Goal: Information Seeking & Learning: Learn about a topic

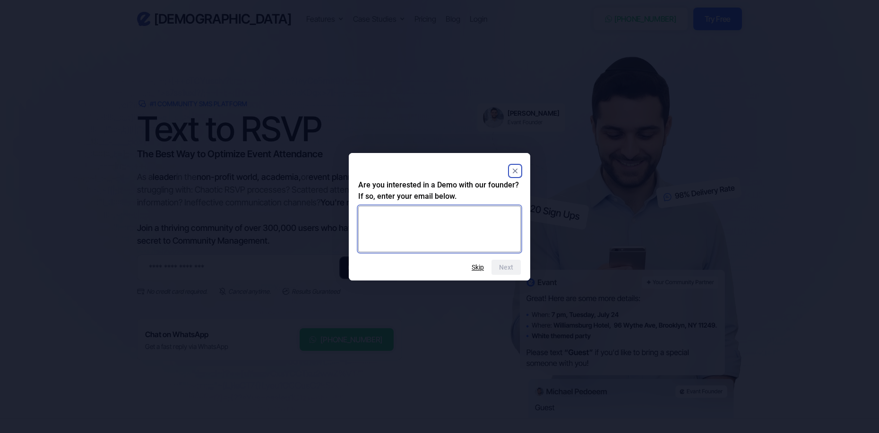
click at [413, 216] on textarea at bounding box center [439, 229] width 163 height 46
type textarea "**********"
click at [504, 265] on button "Next" at bounding box center [505, 267] width 29 height 15
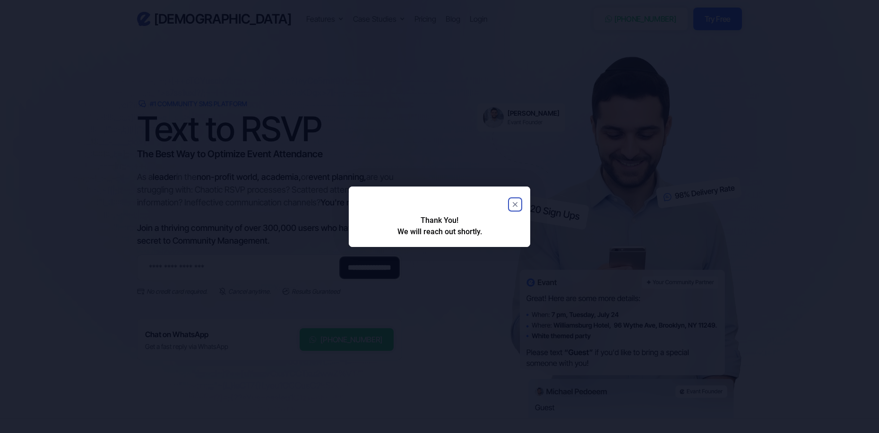
click at [469, 279] on html "Evant Features Text-to-RSVP & Event Check-In Targeted Messaging & Scheduled Sen…" at bounding box center [439, 216] width 879 height 433
click at [516, 204] on rect "Close" at bounding box center [514, 204] width 11 height 11
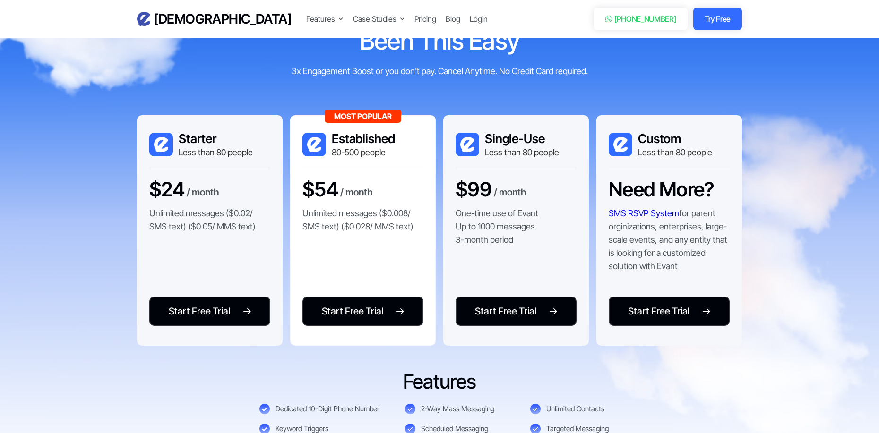
scroll to position [1890, 0]
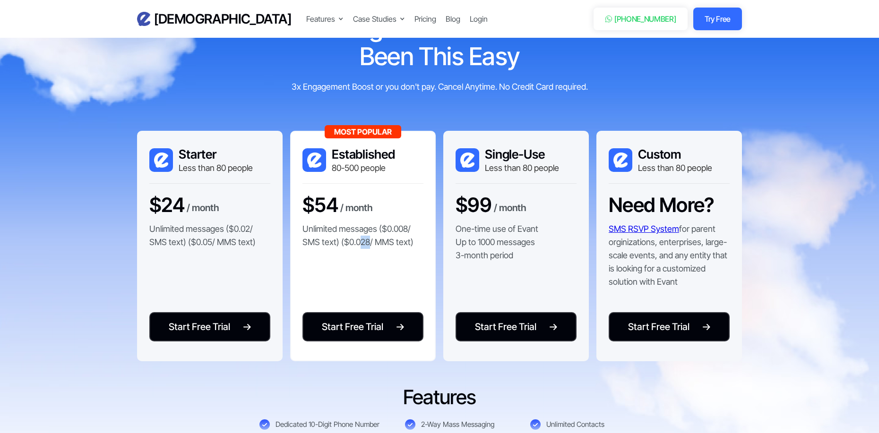
drag, startPoint x: 360, startPoint y: 241, endPoint x: 369, endPoint y: 241, distance: 8.5
click at [369, 241] on p "Unlimited messages ($0.008/ SMS text) ($0.028/ MMS text)" at bounding box center [362, 236] width 121 height 26
click at [363, 244] on p "Unlimited messages ($0.008/ SMS text) ($0.028/ MMS text)" at bounding box center [362, 236] width 121 height 26
drag, startPoint x: 358, startPoint y: 245, endPoint x: 370, endPoint y: 244, distance: 11.4
click at [370, 244] on p "Unlimited messages ($0.008/ SMS text) ($0.028/ MMS text)" at bounding box center [362, 236] width 121 height 26
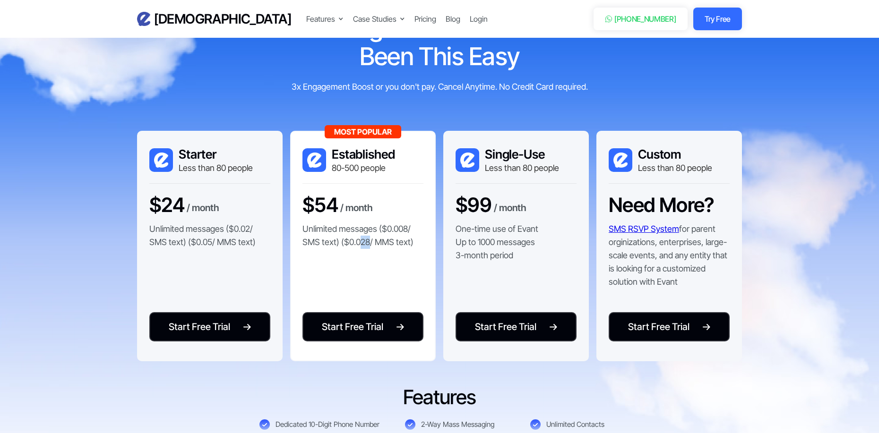
click at [358, 263] on div "Most Popular Established 80-500 people $54 / month Unlimited messages ($0.008/ …" at bounding box center [363, 246] width 146 height 231
click at [367, 246] on p "Unlimited messages ($0.008/ SMS text) ($0.028/ MMS text)" at bounding box center [362, 236] width 121 height 26
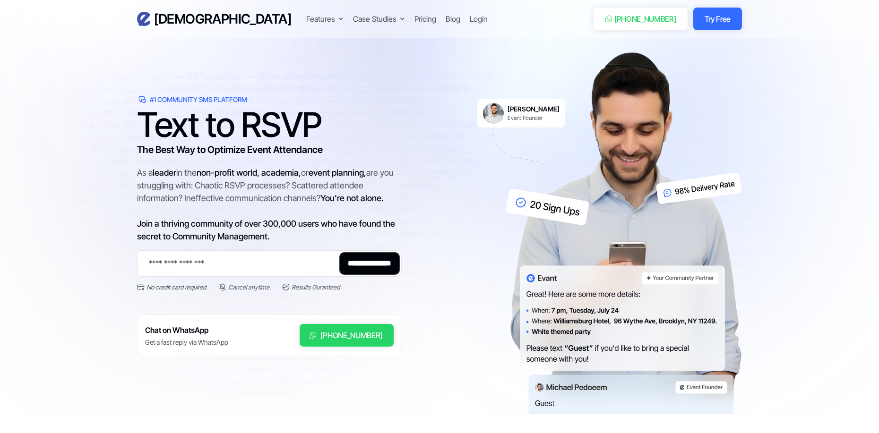
scroll to position [0, 0]
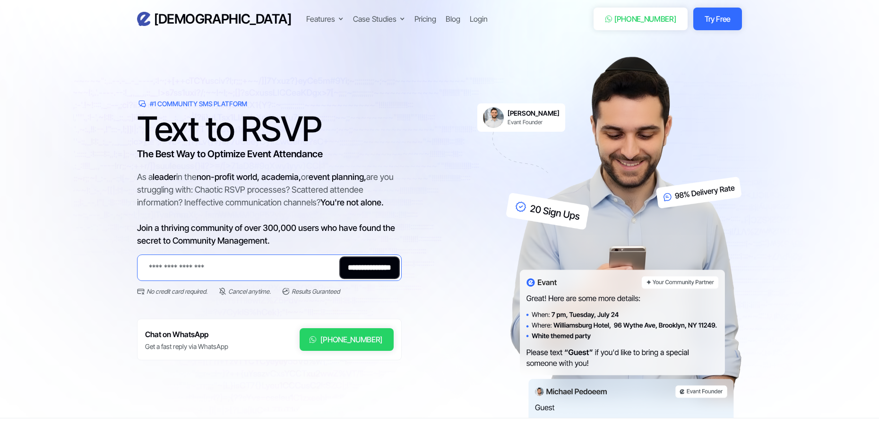
click at [182, 269] on input "Email Form 2" at bounding box center [269, 268] width 265 height 26
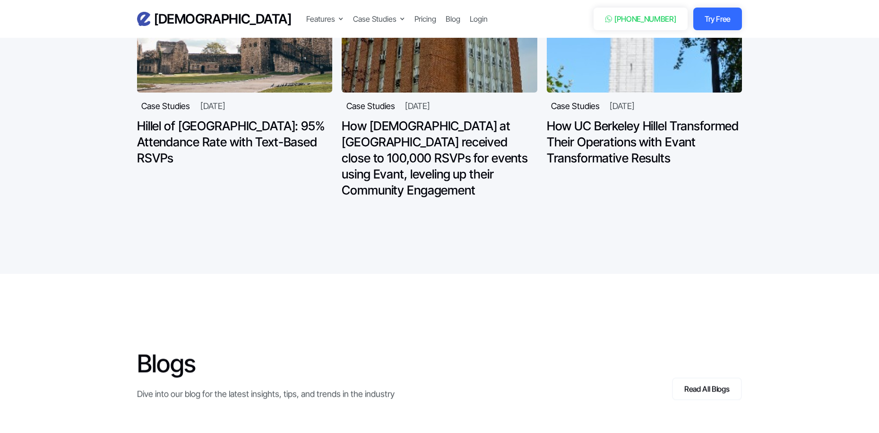
scroll to position [2977, 0]
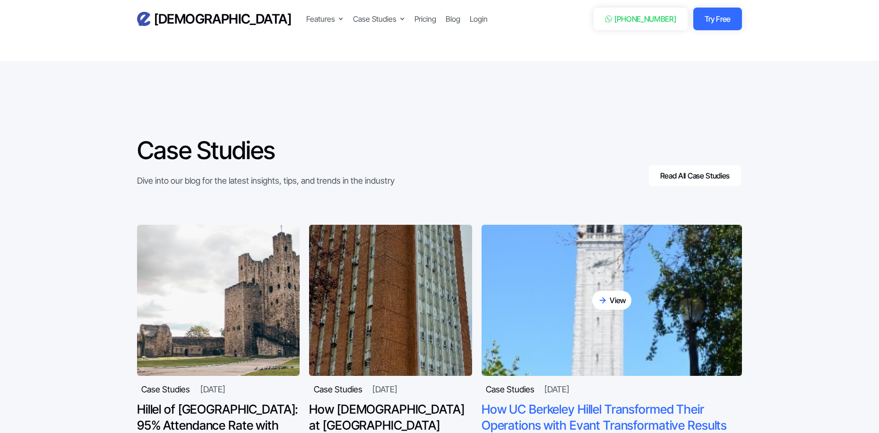
click at [622, 296] on div "View" at bounding box center [618, 300] width 17 height 11
